Goal: Task Accomplishment & Management: Manage account settings

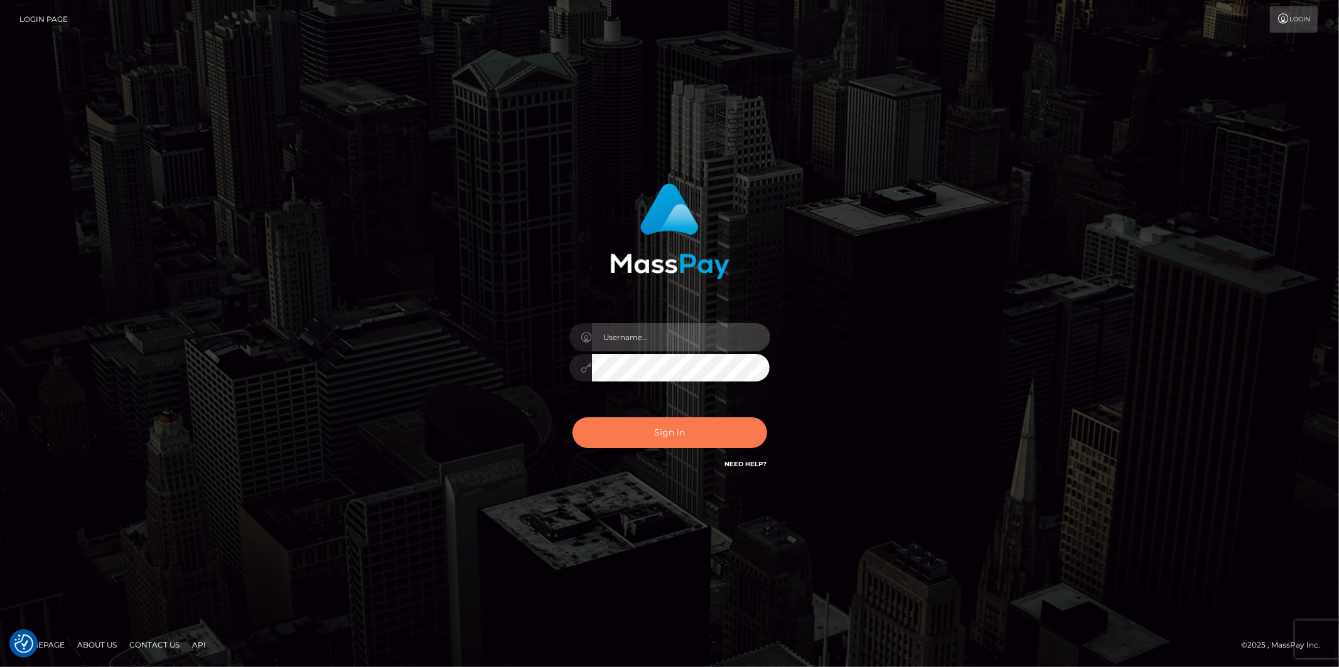
type input "Jonathan.megabonanza"
click at [631, 436] on button "Sign in" at bounding box center [669, 432] width 195 height 31
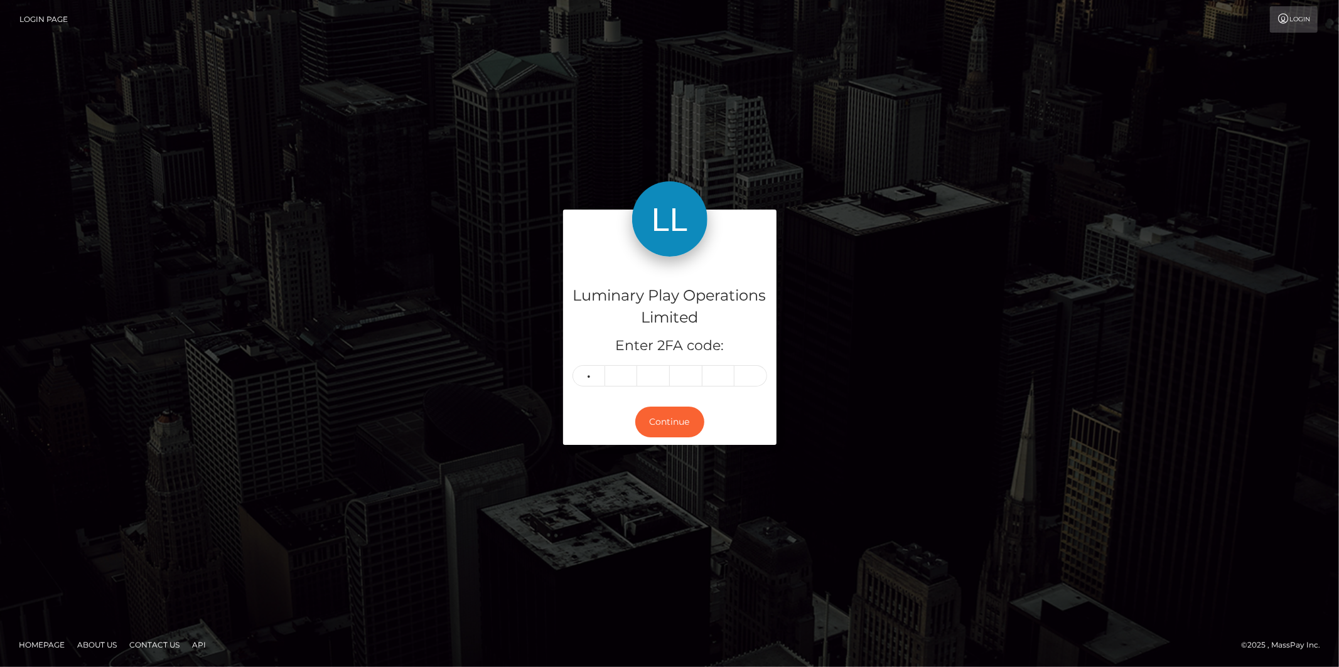
type input "8"
type input "4"
type input "8"
type input "4"
type input "3"
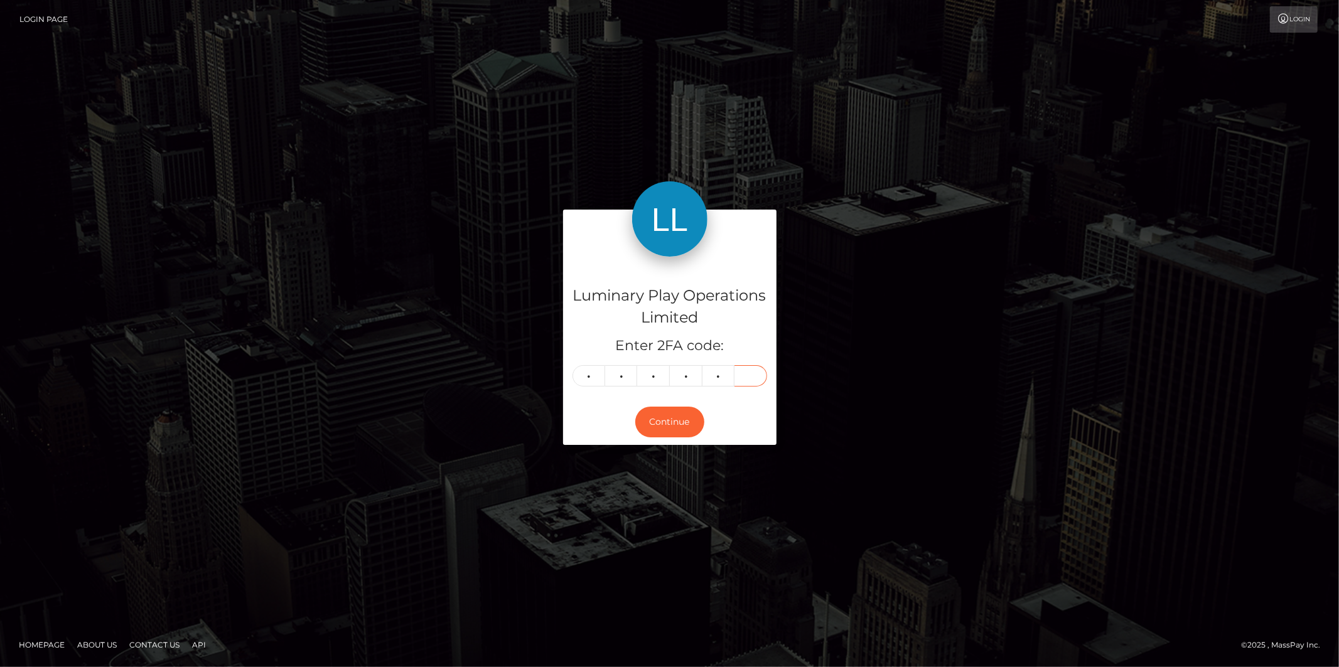
type input "0"
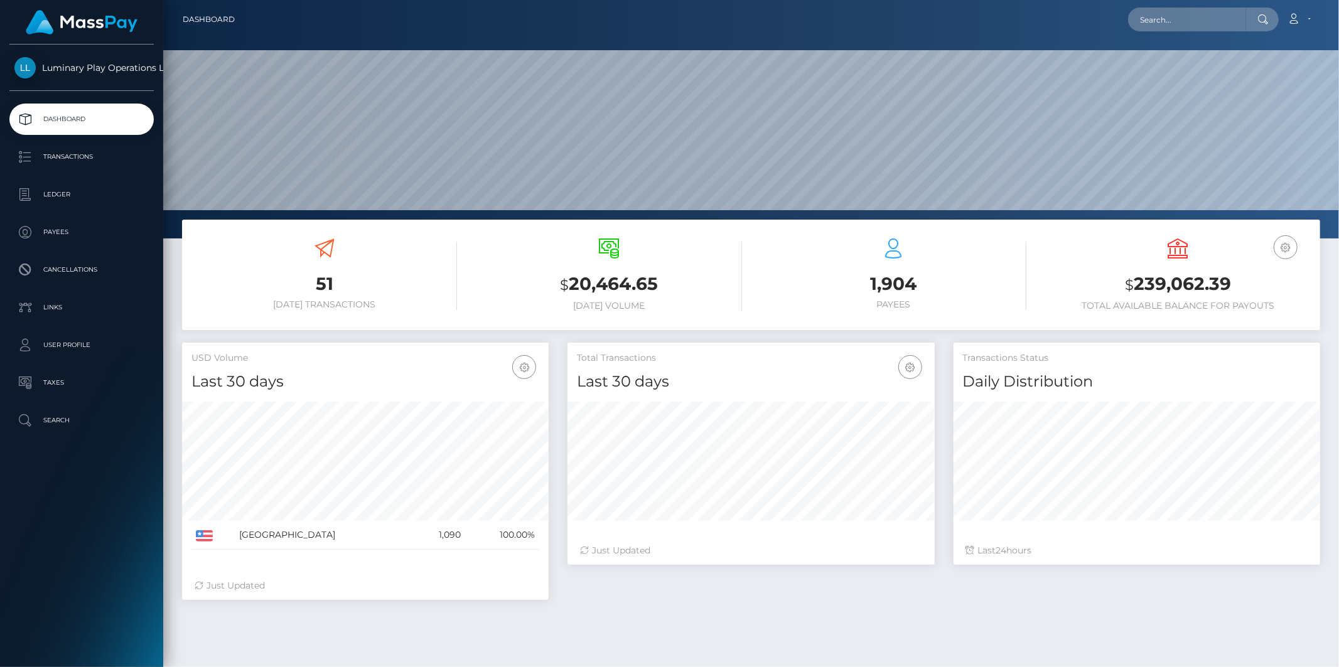
scroll to position [222, 367]
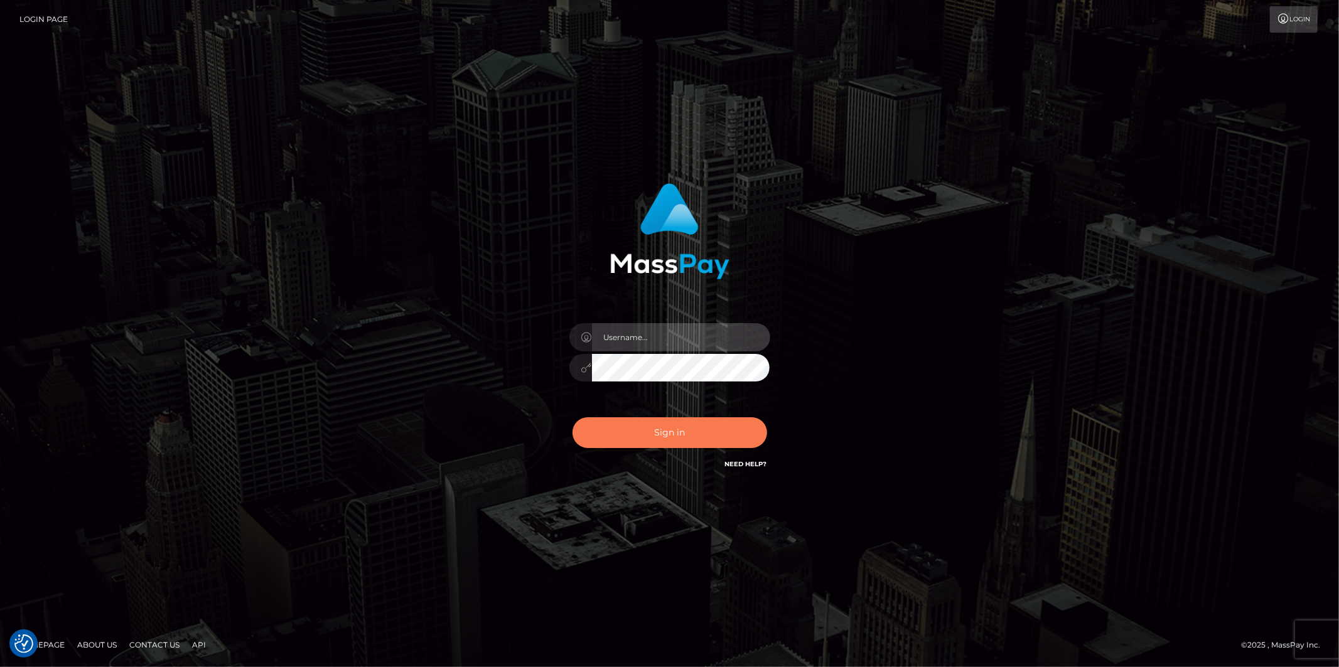
type input "Jonathan.megabonanza"
click at [705, 427] on button "Sign in" at bounding box center [669, 432] width 195 height 31
type input "Jonathan.megabonanza"
click at [674, 436] on button "Sign in" at bounding box center [669, 432] width 195 height 31
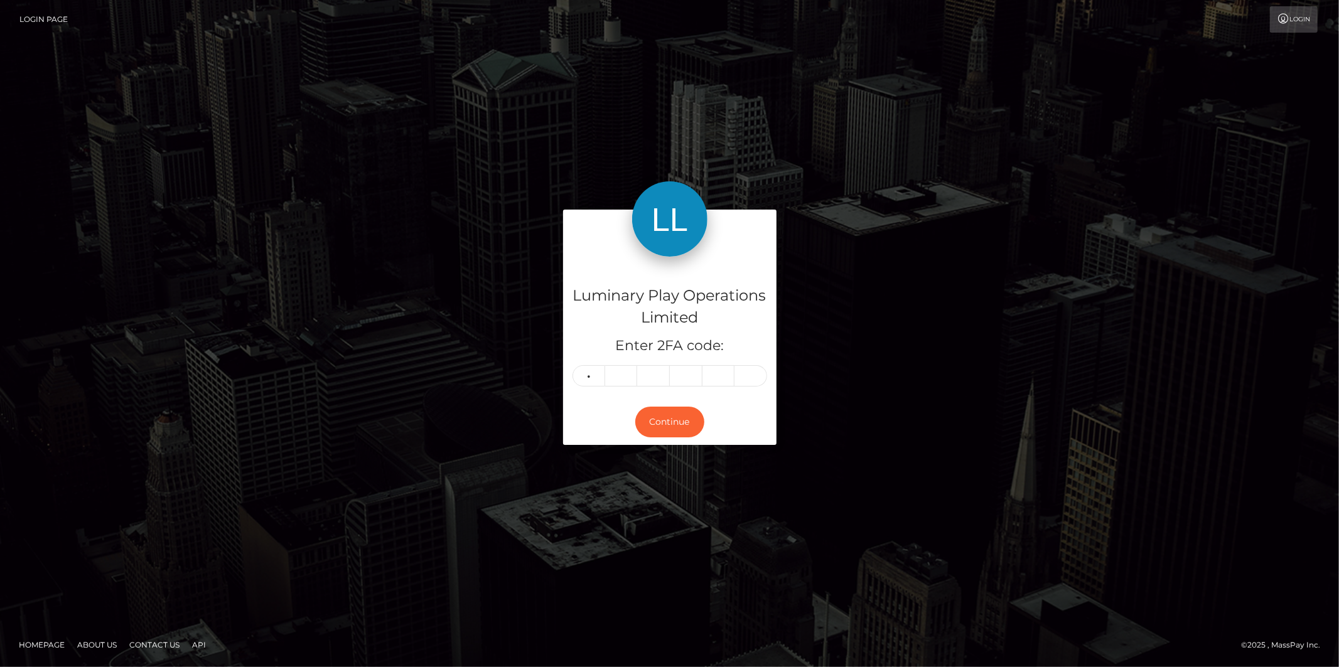
type input "4"
type input "1"
type input "5"
type input "6"
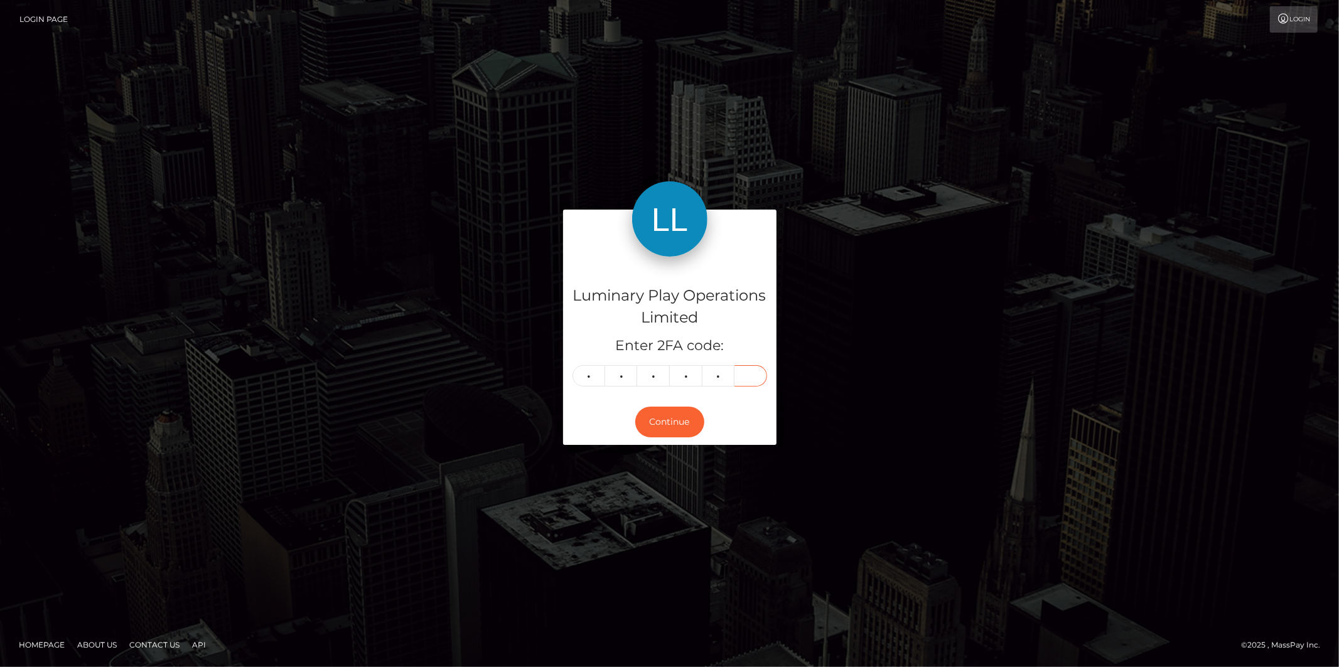
type input "3"
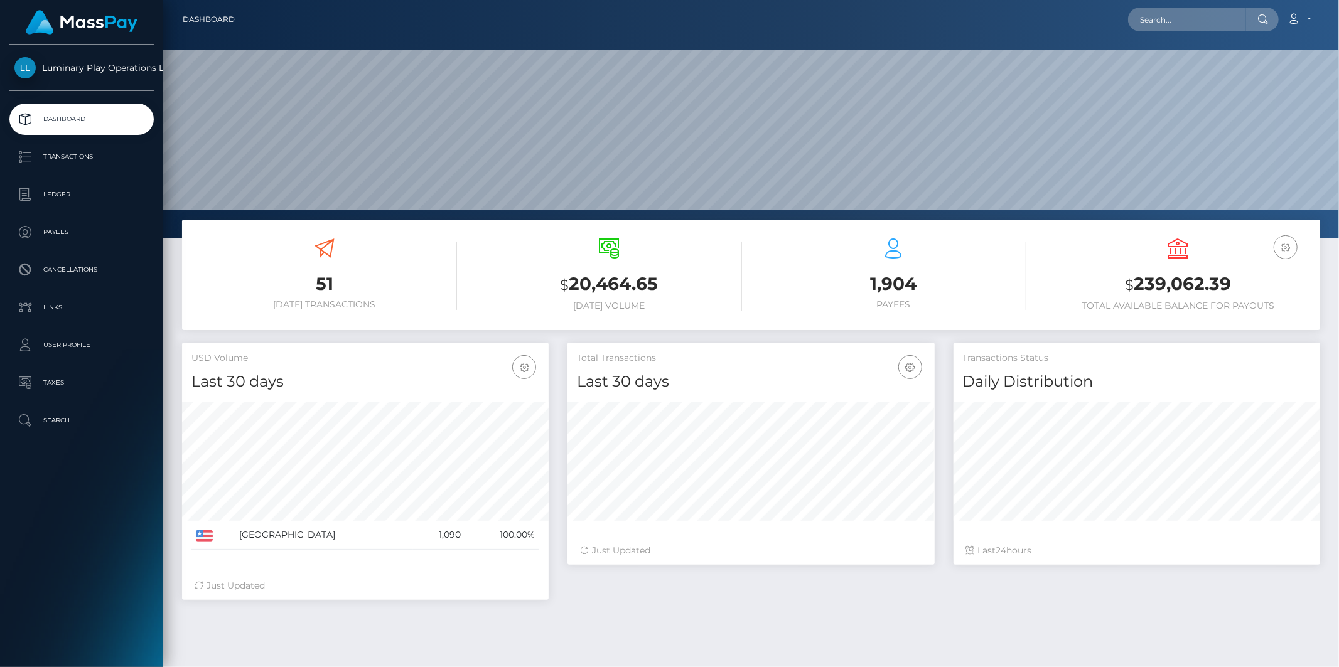
scroll to position [222, 367]
drag, startPoint x: 1249, startPoint y: 279, endPoint x: 1138, endPoint y: 286, distance: 111.3
click at [1138, 286] on h3 "$ 239,062.39" at bounding box center [1178, 285] width 266 height 26
copy h3 "239,062.39"
